Goal: Browse casually

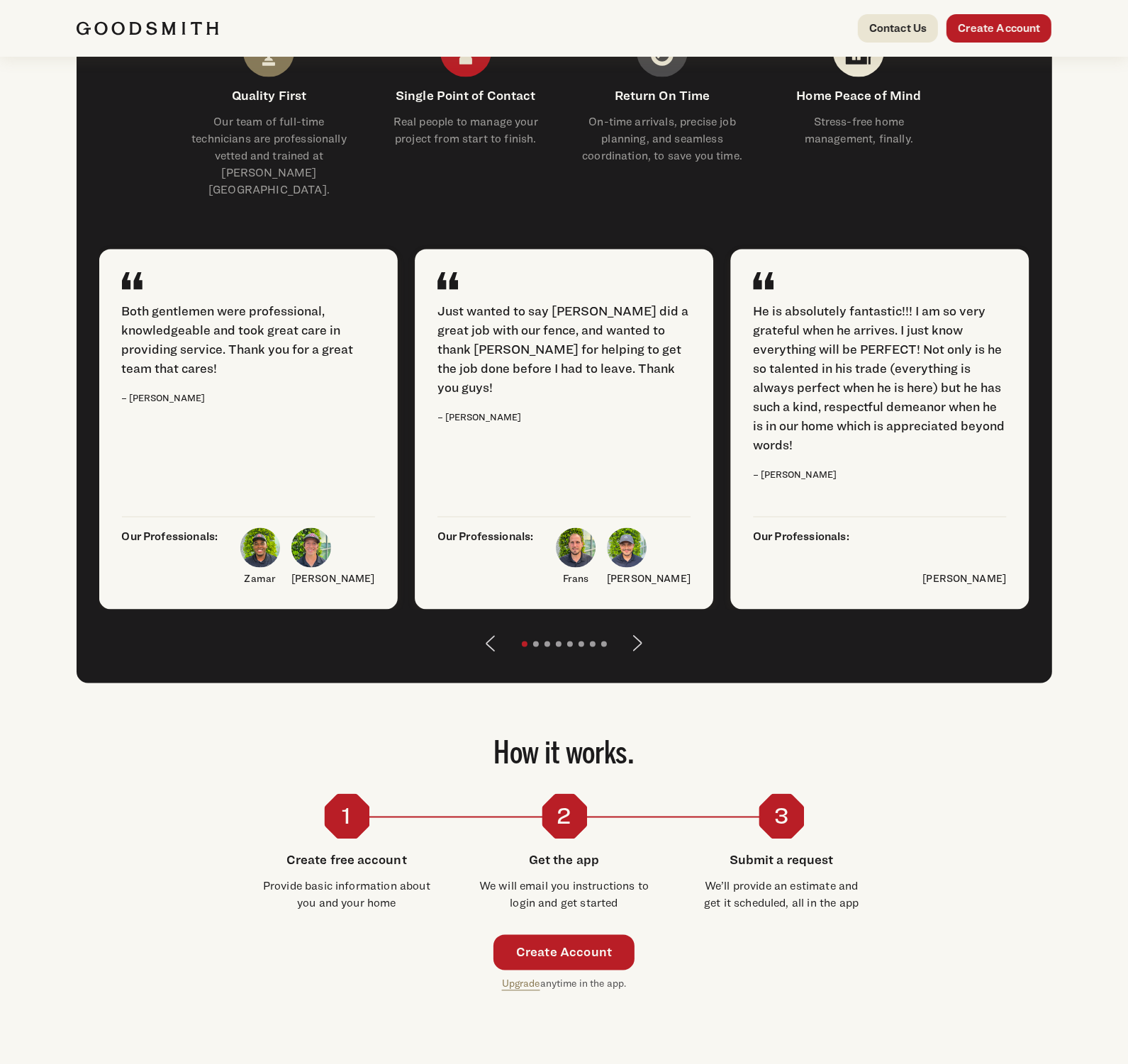
scroll to position [1635, 0]
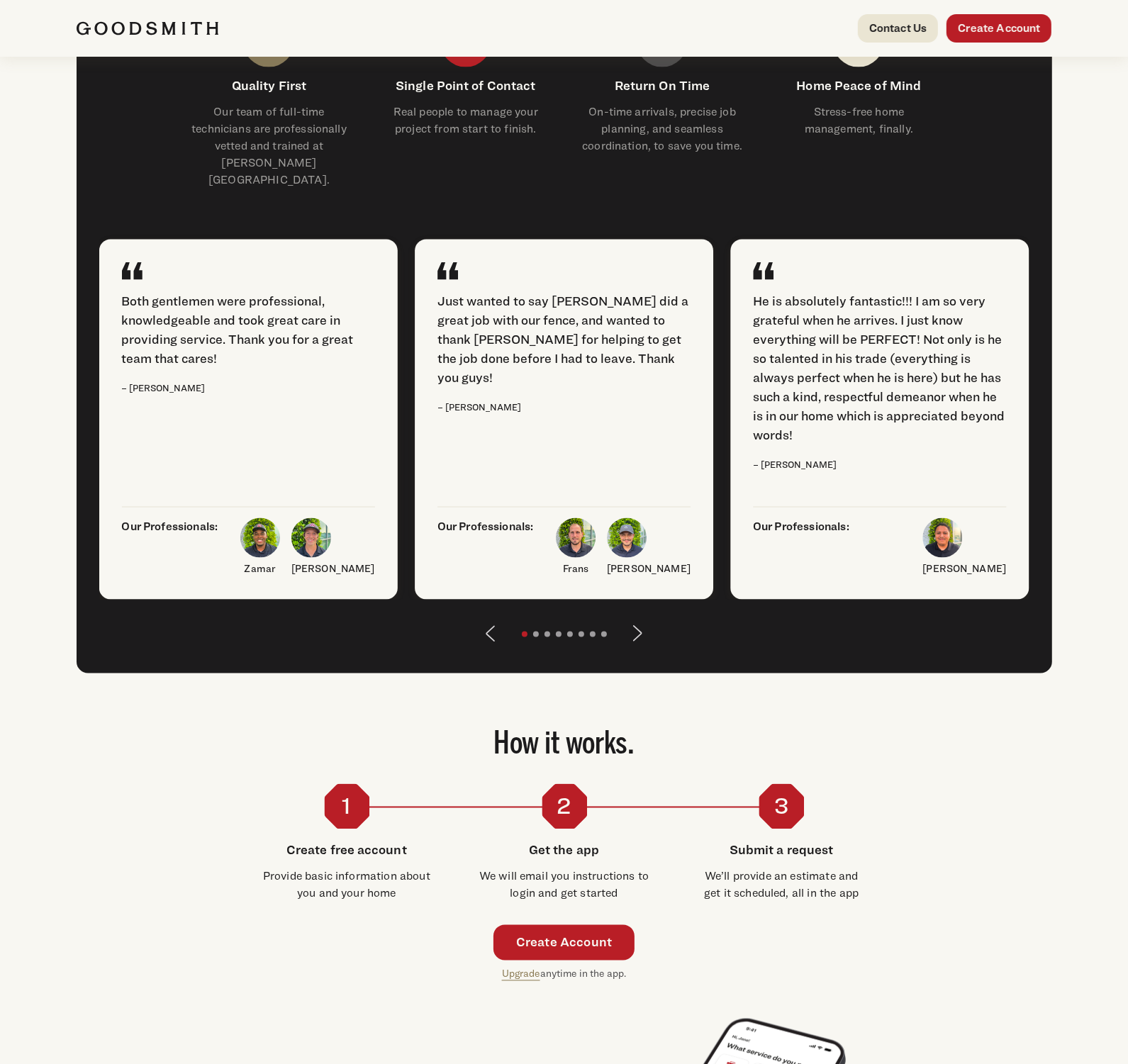
click at [640, 651] on button "Next" at bounding box center [637, 633] width 34 height 34
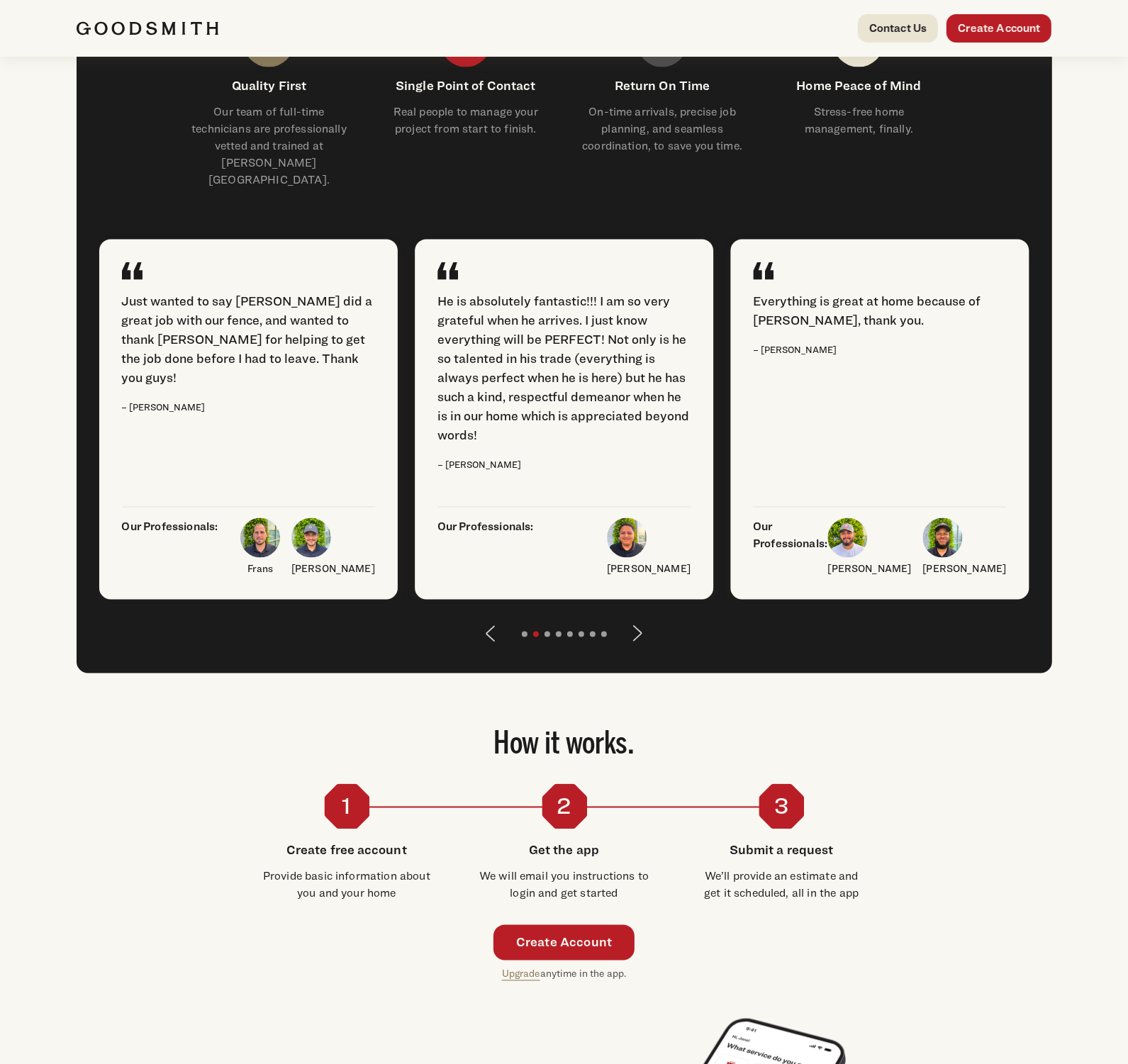
click at [640, 651] on button "Next" at bounding box center [637, 633] width 34 height 34
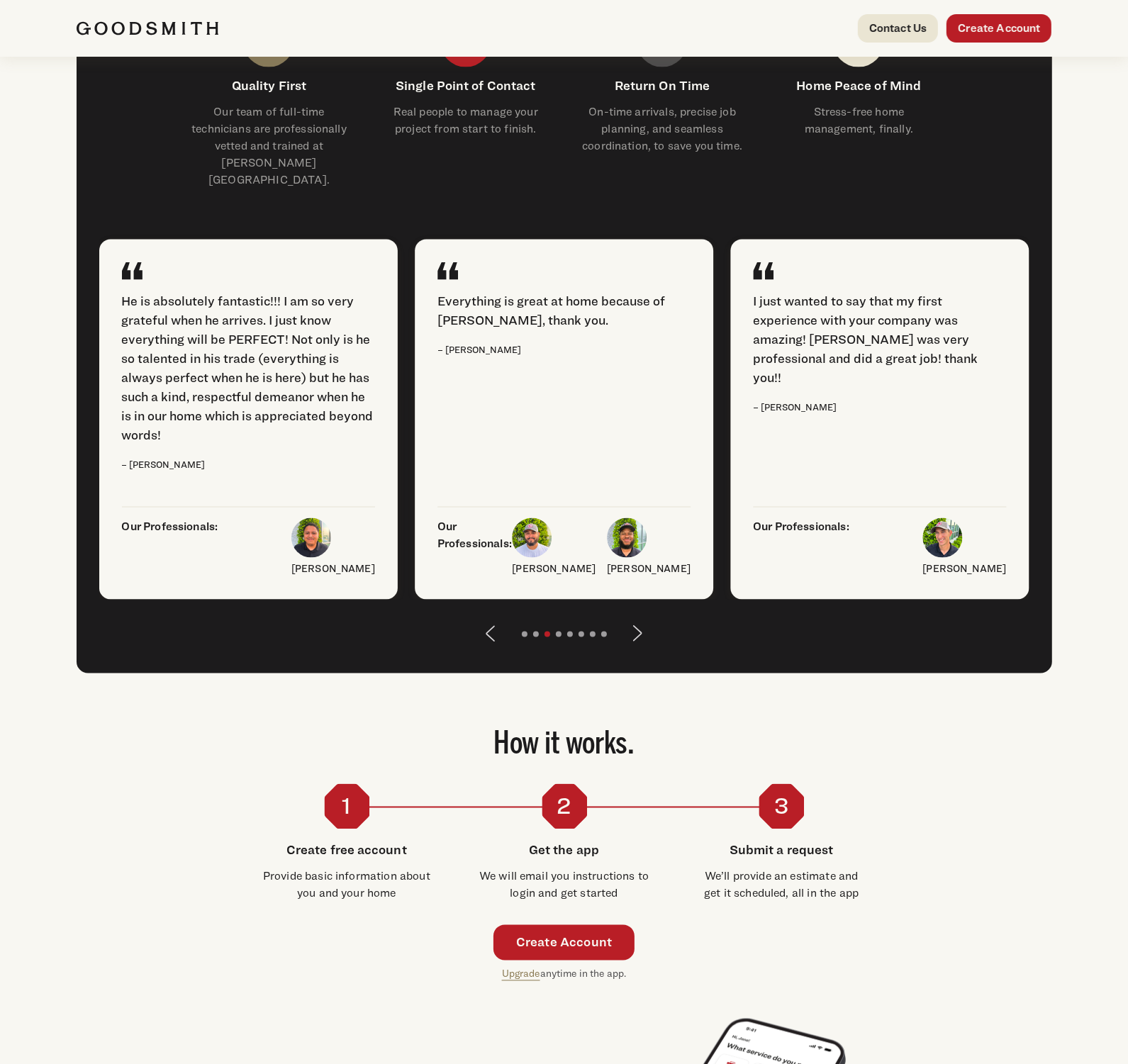
click at [640, 651] on button "Next" at bounding box center [637, 633] width 34 height 34
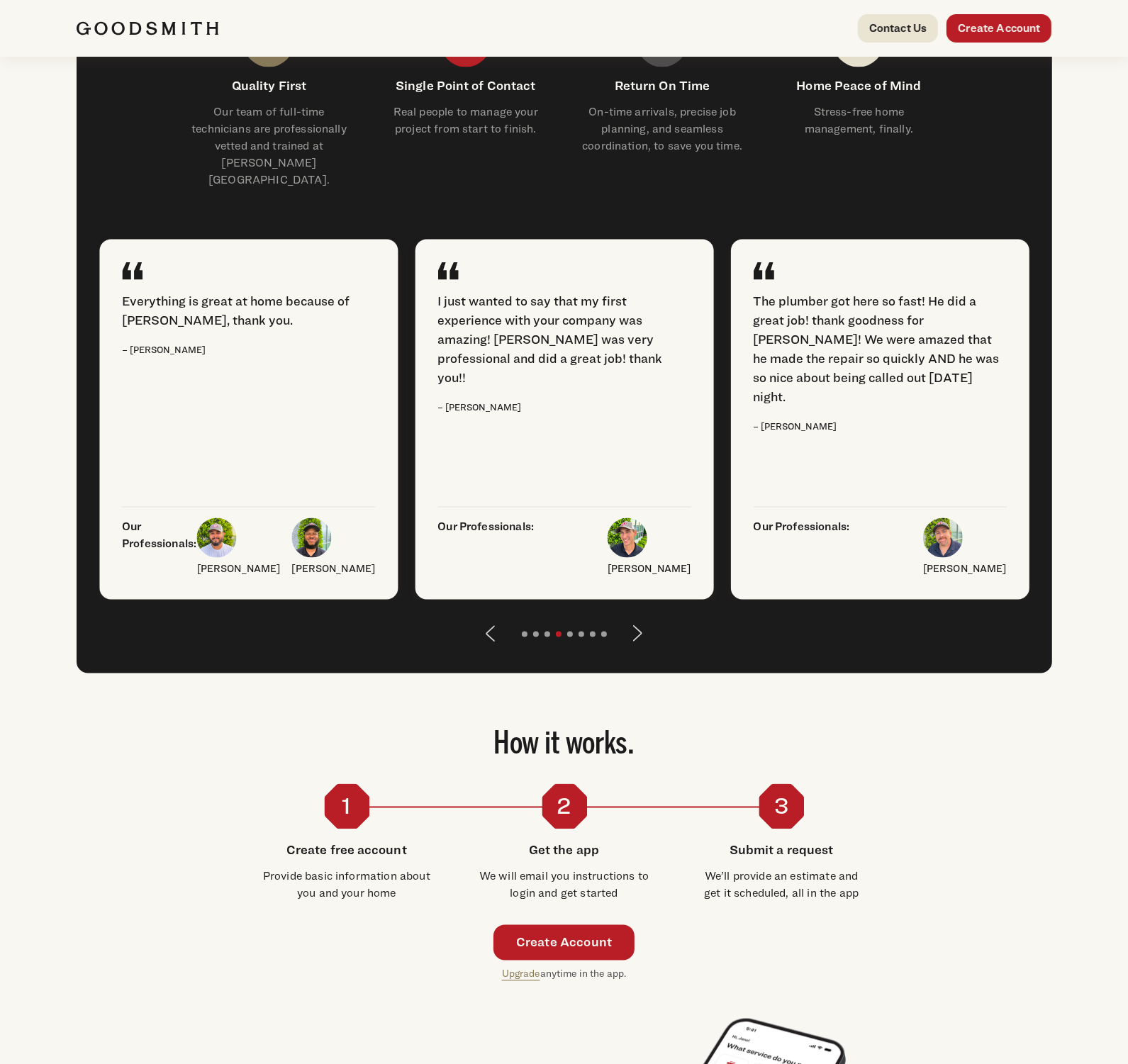
click at [640, 651] on button "Next" at bounding box center [637, 633] width 34 height 34
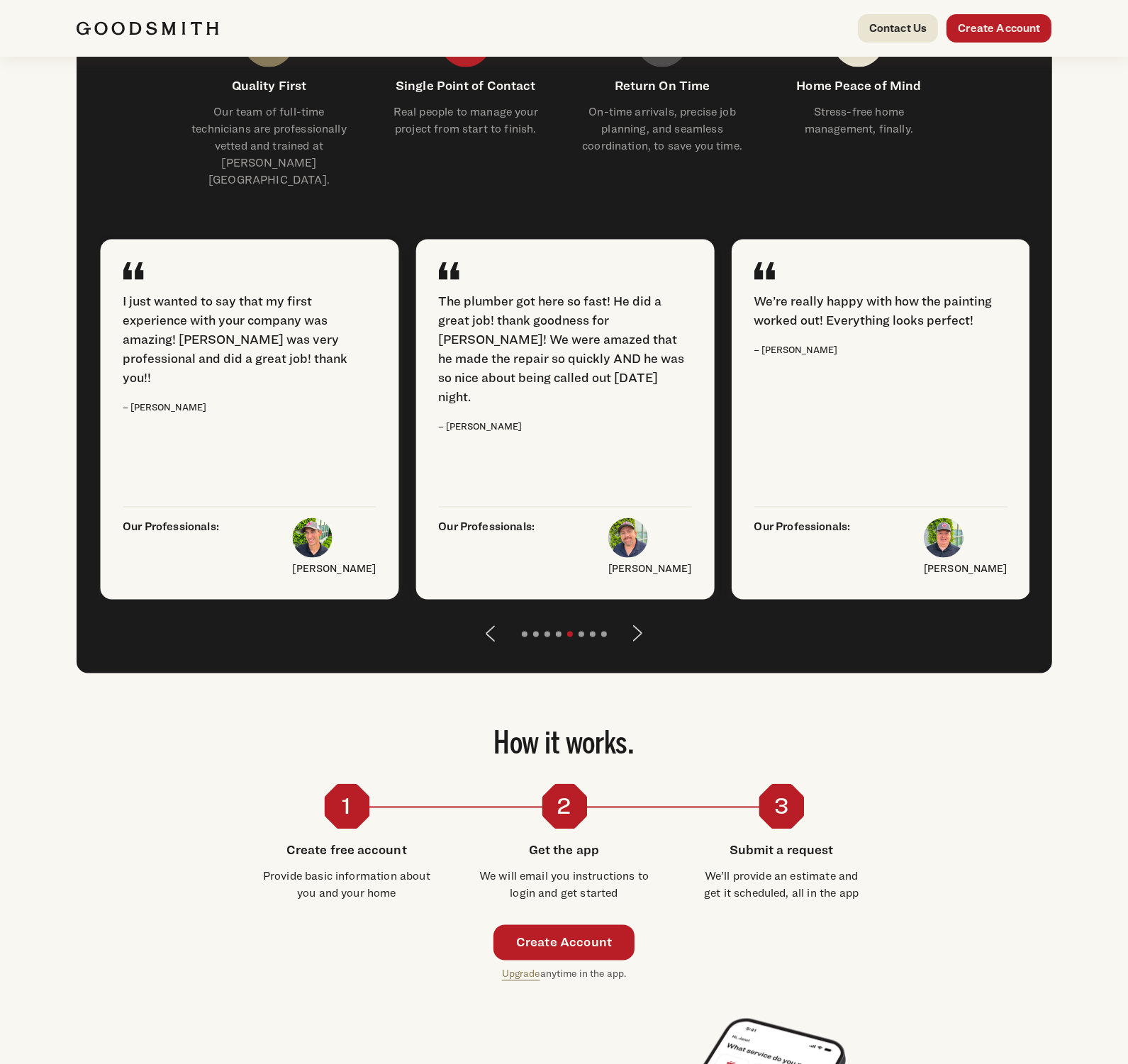
click at [640, 651] on button "Next" at bounding box center [637, 633] width 34 height 34
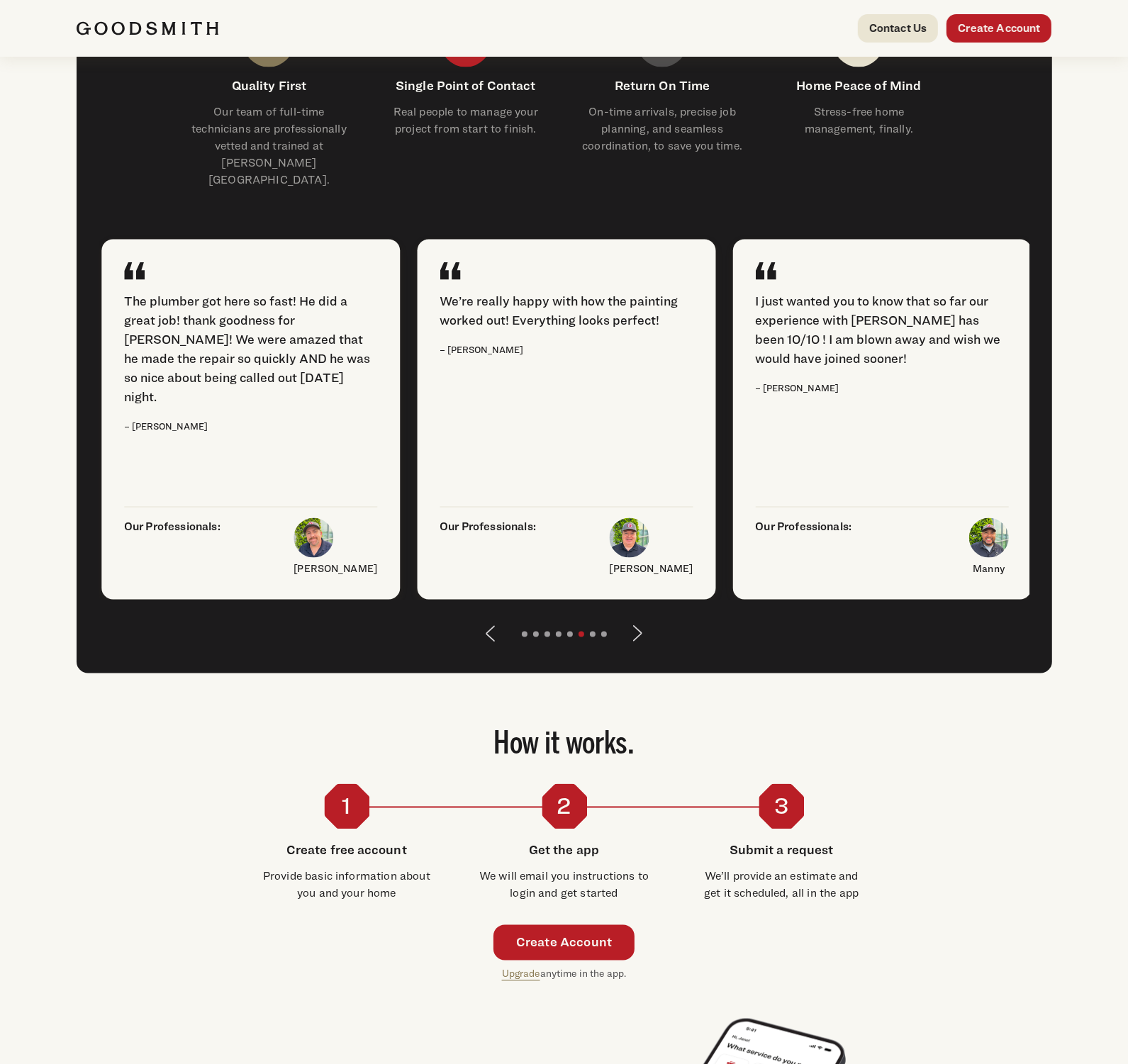
click at [639, 651] on button "Next" at bounding box center [637, 633] width 34 height 34
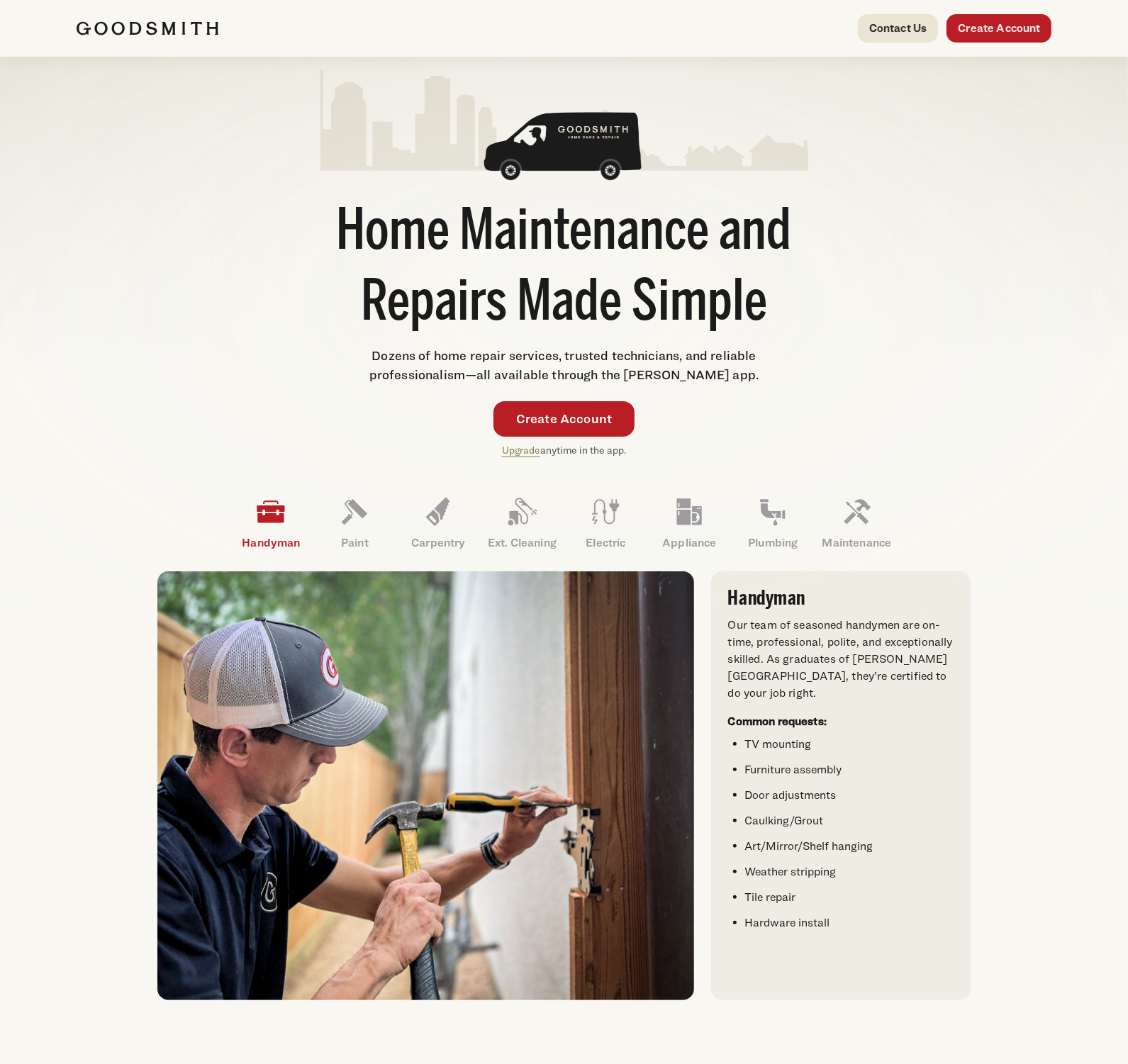
scroll to position [0, 0]
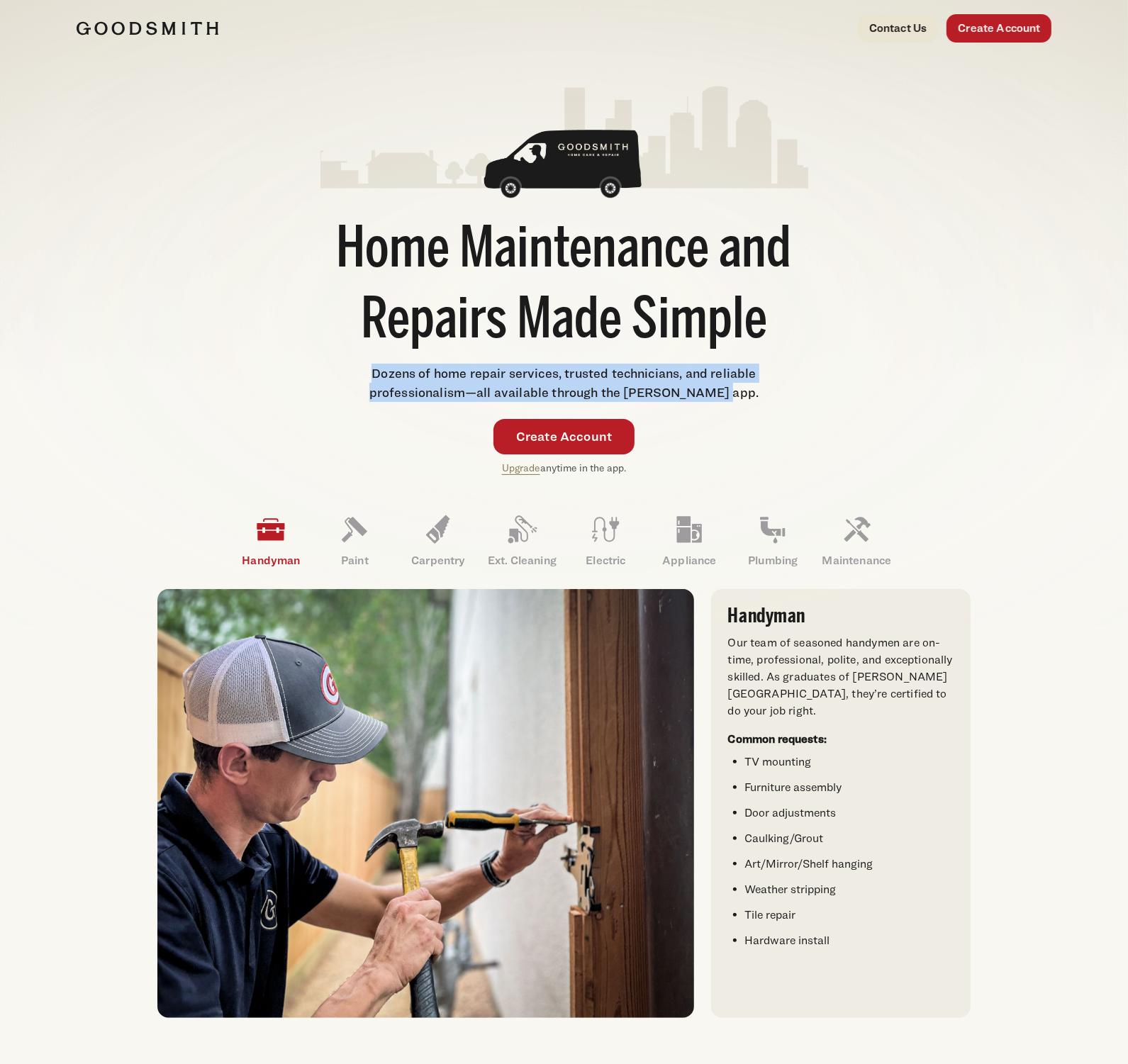
drag, startPoint x: 776, startPoint y: 389, endPoint x: 371, endPoint y: 375, distance: 405.2
click at [373, 375] on div "Home Maintenance and Repairs Made Simple Dozens of home repair services, truste…" at bounding box center [564, 280] width 488 height 390
copy span "Dozens of home repair services, trusted technicians, and reliable professionali…"
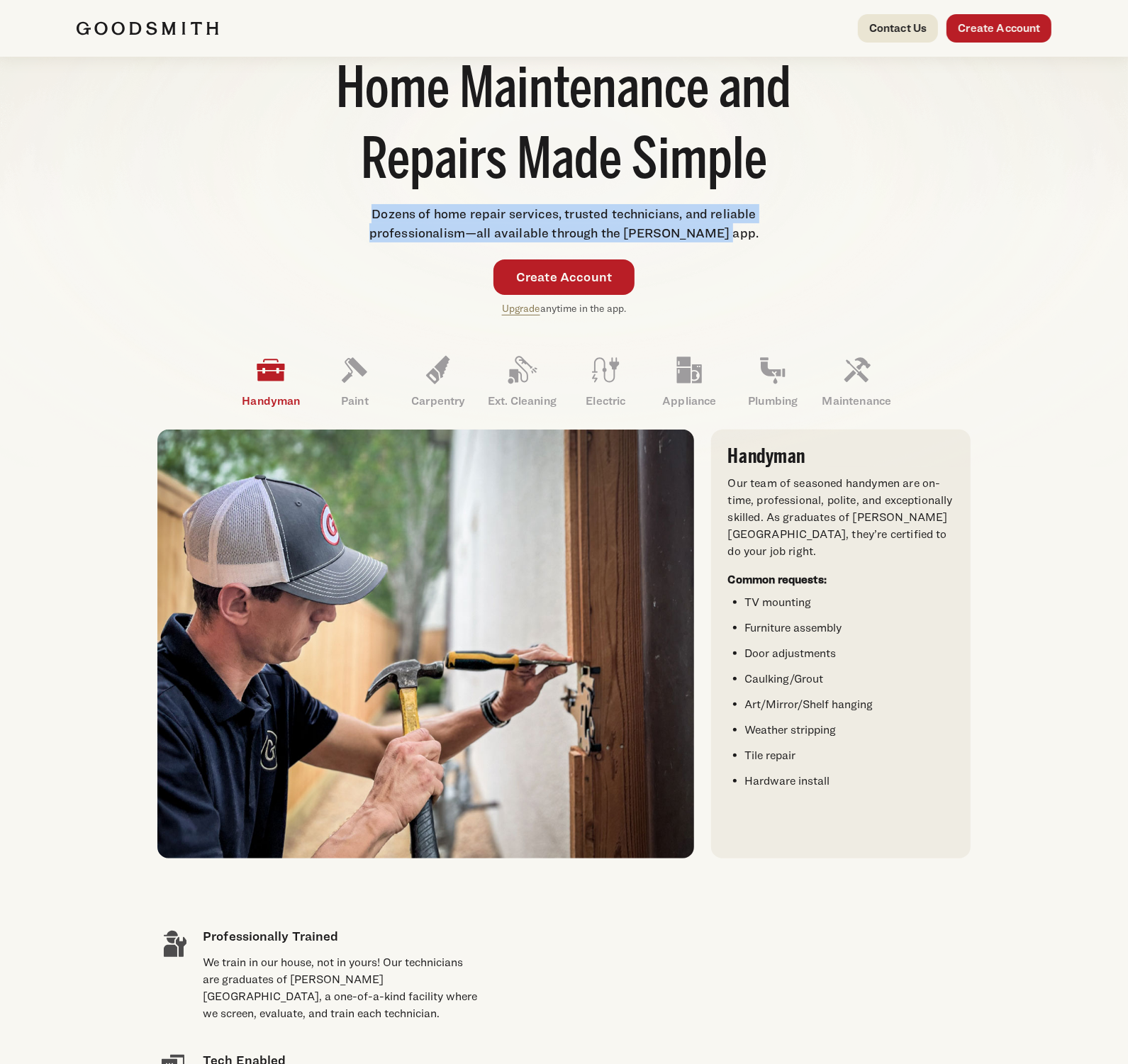
scroll to position [151, 0]
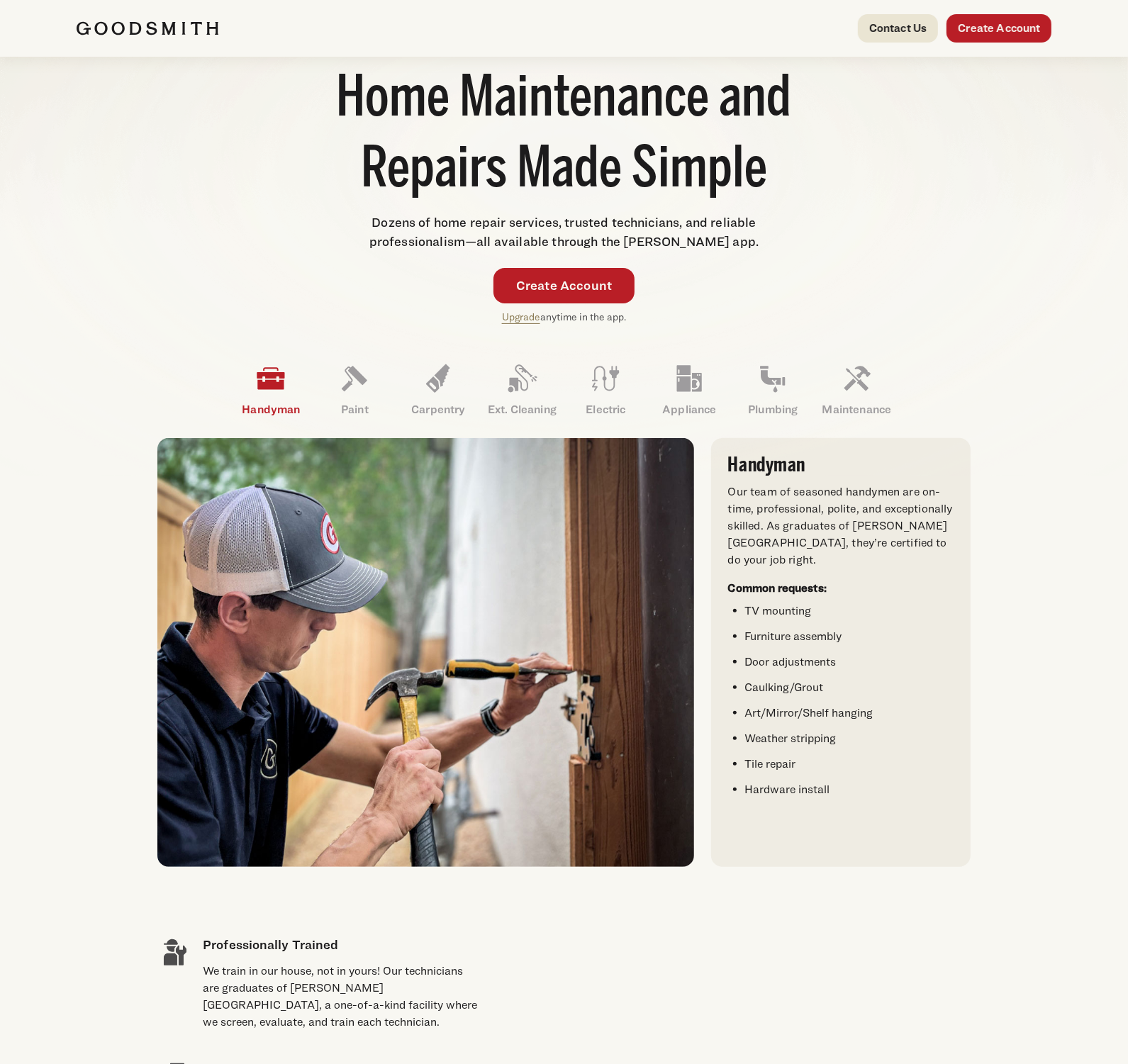
click at [679, 219] on span "Dozens of home repair services, trusted technicians, and reliable professionali…" at bounding box center [564, 231] width 390 height 34
drag, startPoint x: 644, startPoint y: 230, endPoint x: 624, endPoint y: 228, distance: 20.1
click at [642, 230] on p "Dozens of home repair services, trusted technicians, and reliable professionali…" at bounding box center [563, 231] width 390 height 38
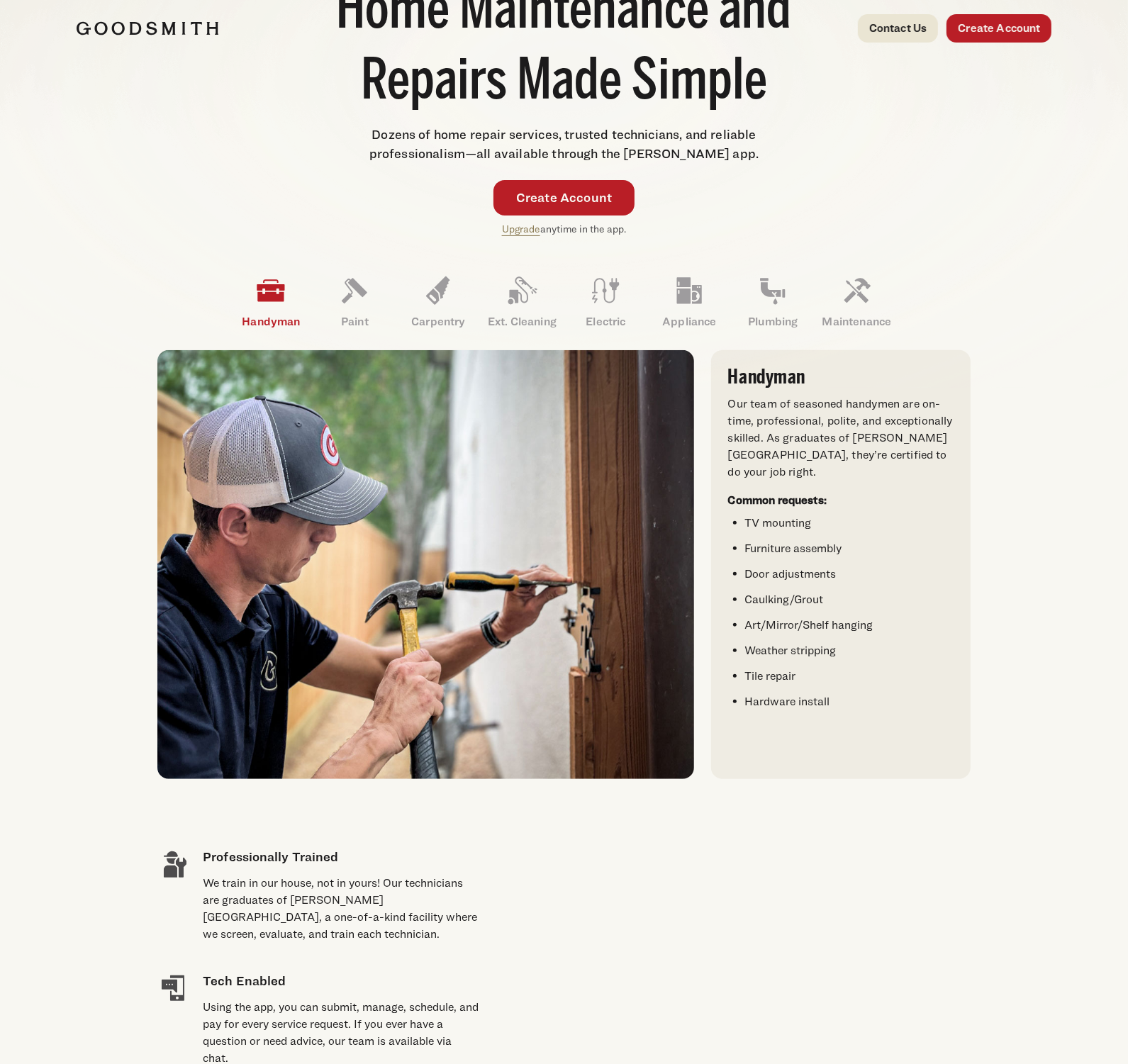
scroll to position [0, 0]
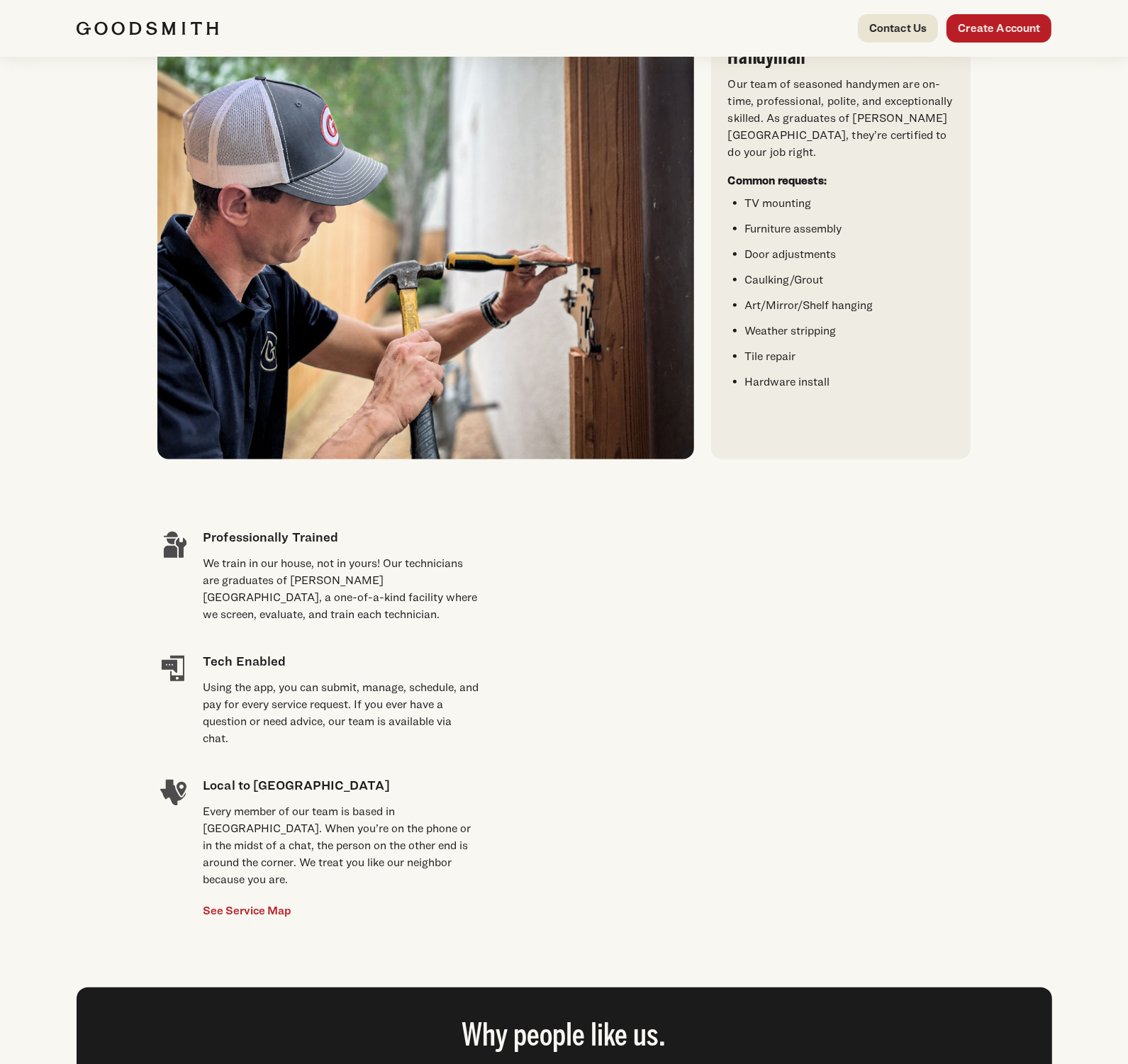
click at [278, 710] on div "Using the app, you can submit, manage, schedule, and pay for every service requ…" at bounding box center [341, 713] width 277 height 68
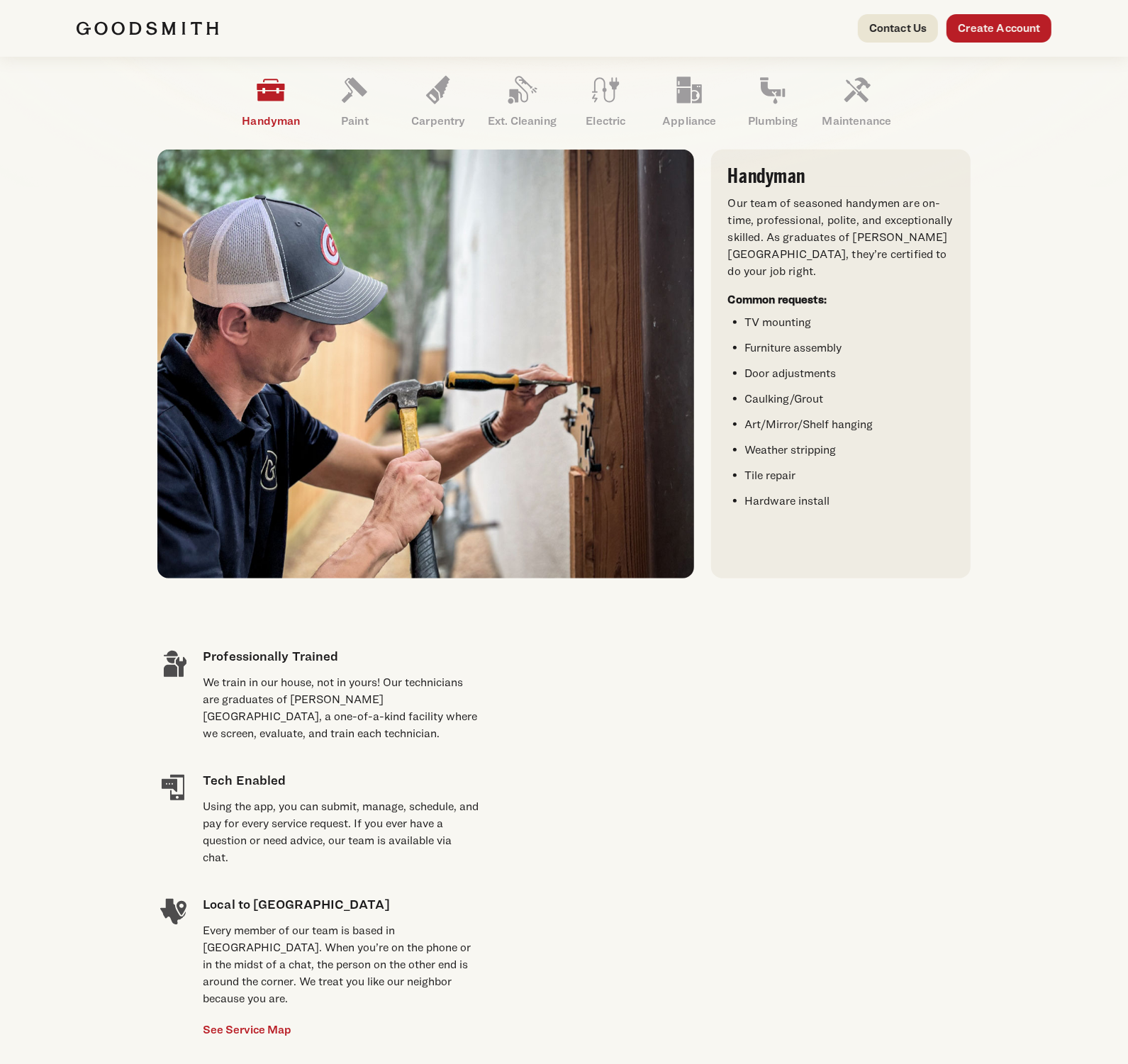
scroll to position [398, 0]
